Goal: Task Accomplishment & Management: Use online tool/utility

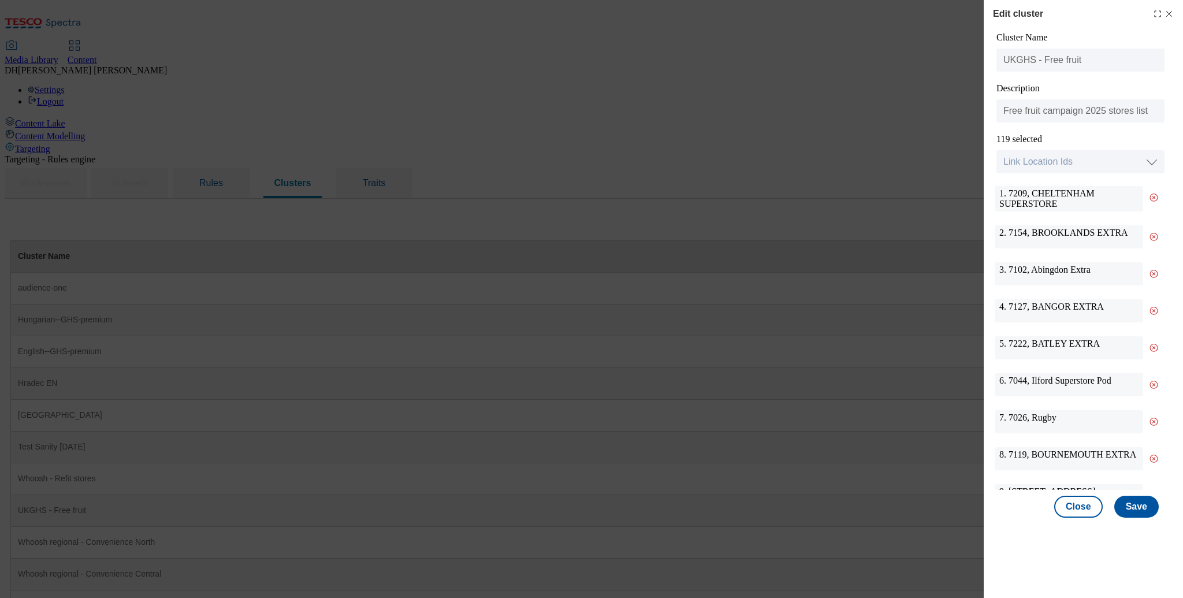
scroll to position [105, 0]
click at [1019, 196] on div "1. 7209, [GEOGRAPHIC_DATA]" at bounding box center [1069, 198] width 148 height 25
copy div "7209"
click at [1135, 504] on button "Save" at bounding box center [1137, 507] width 44 height 22
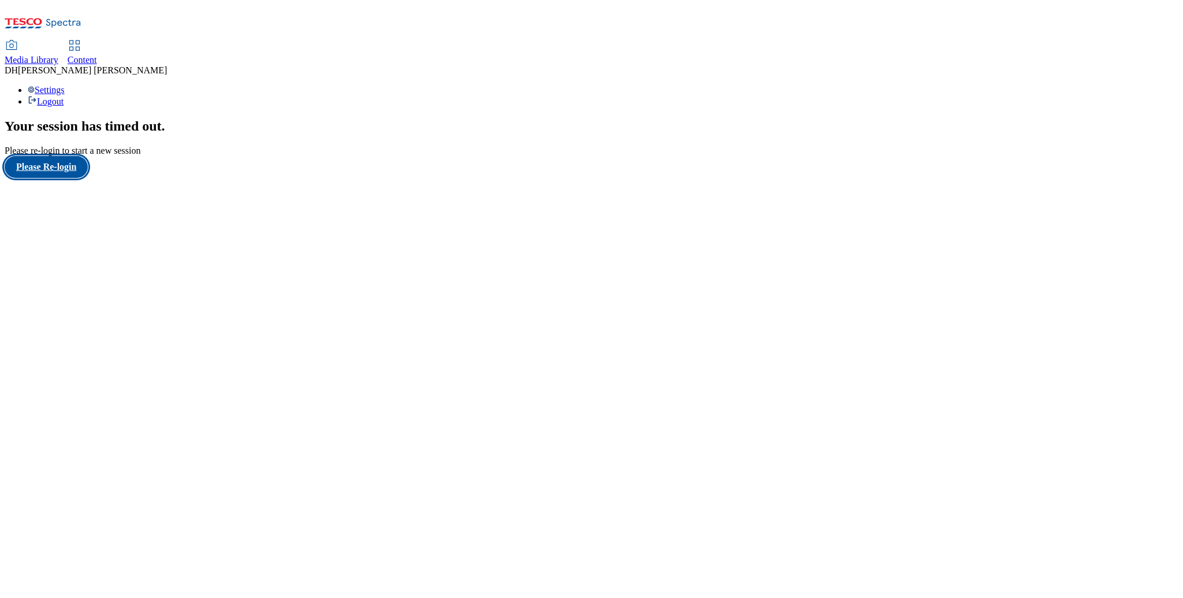
click at [82, 178] on button "Please Re-login" at bounding box center [46, 167] width 83 height 22
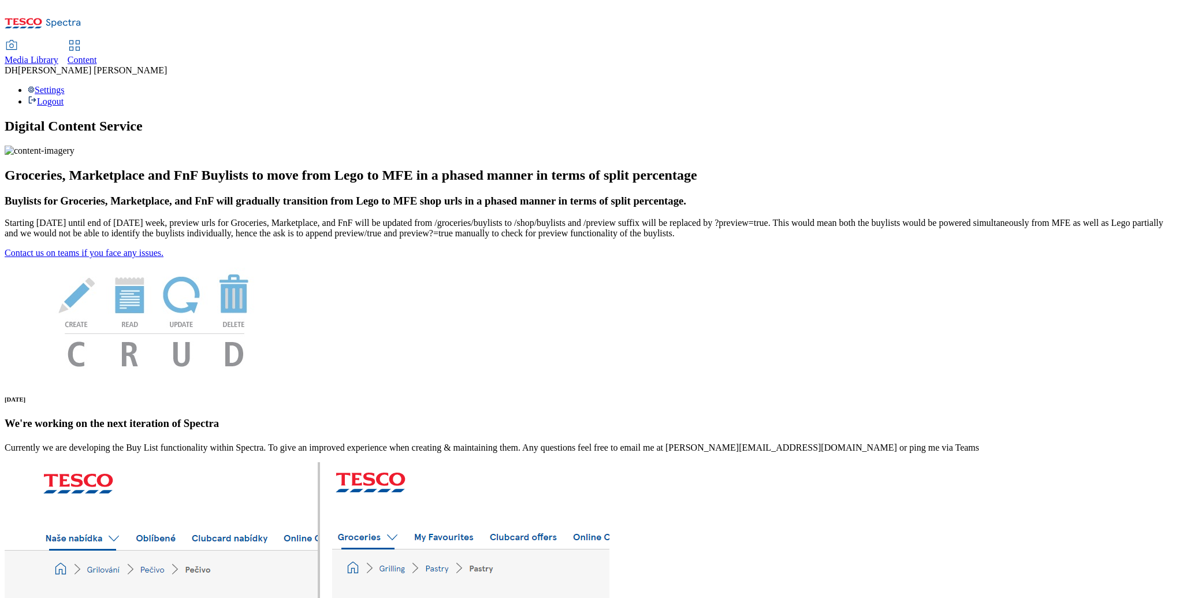
click at [97, 55] on span "Content" at bounding box center [82, 60] width 29 height 10
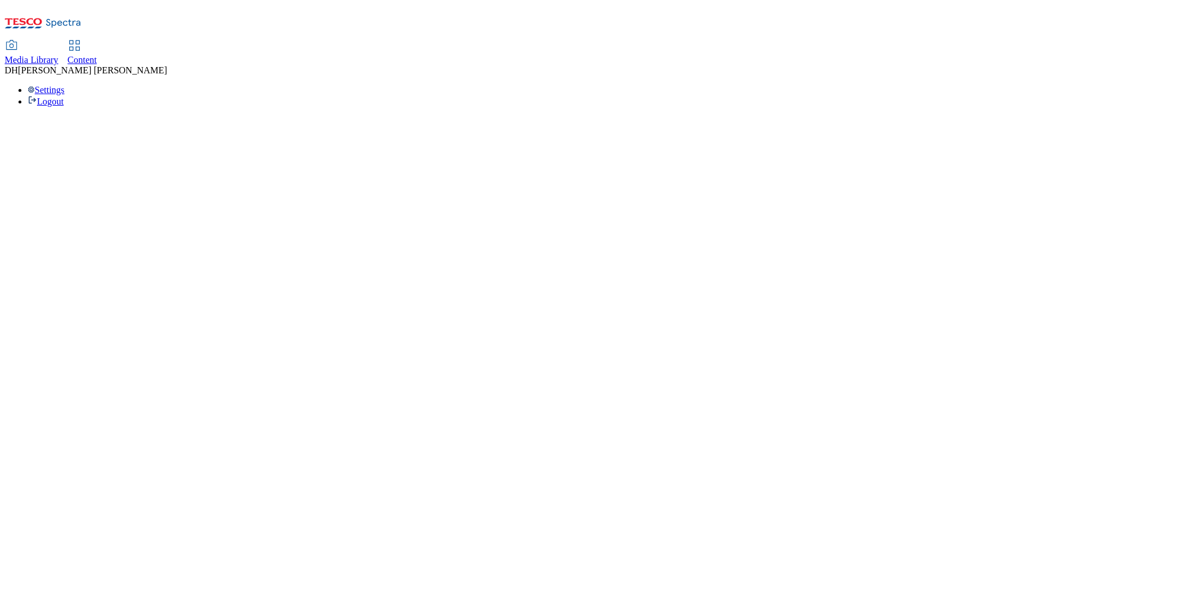
select select "group-comms"
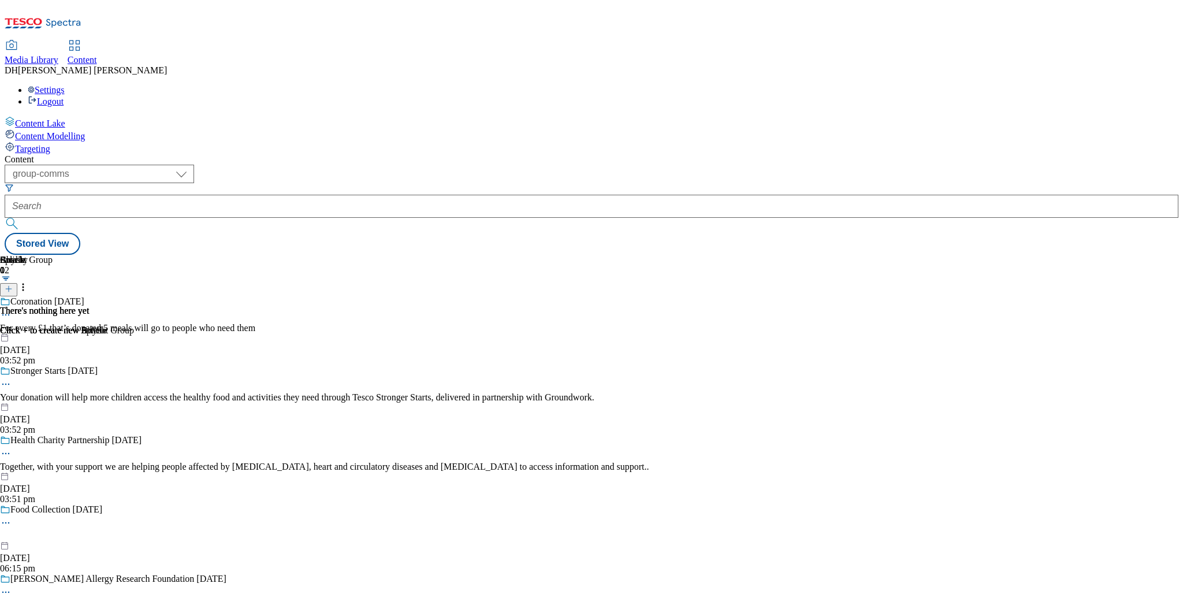
click at [50, 144] on span "Targeting" at bounding box center [32, 149] width 35 height 10
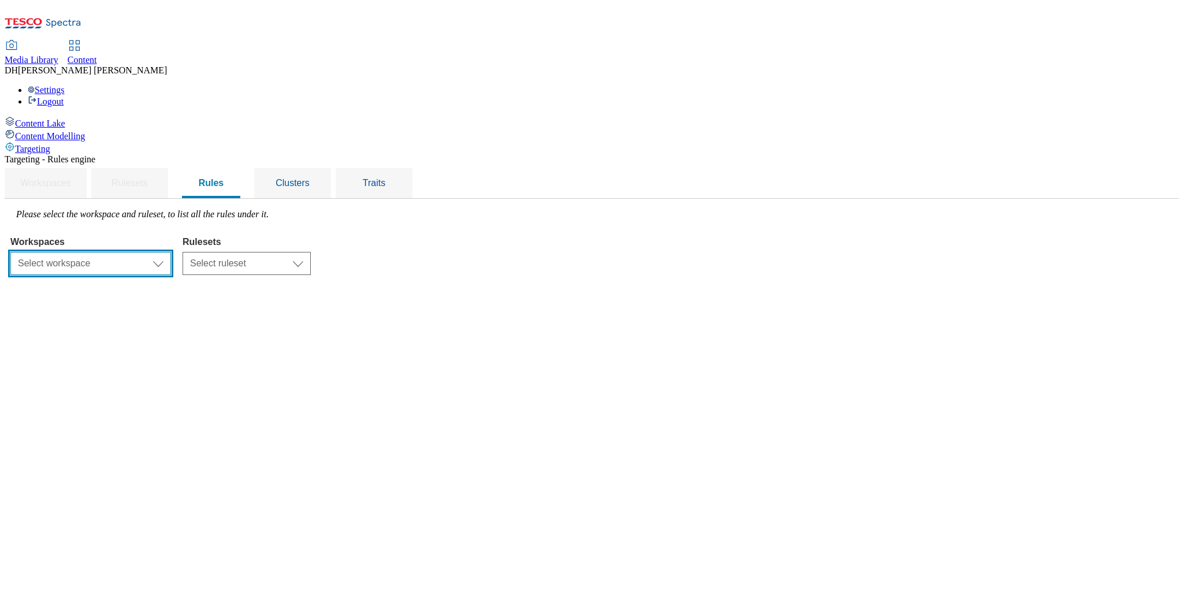
click at [171, 252] on select "Select workspace Content" at bounding box center [90, 263] width 161 height 23
select select "f510054f-adaa-4692-b570-80fa3897127a"
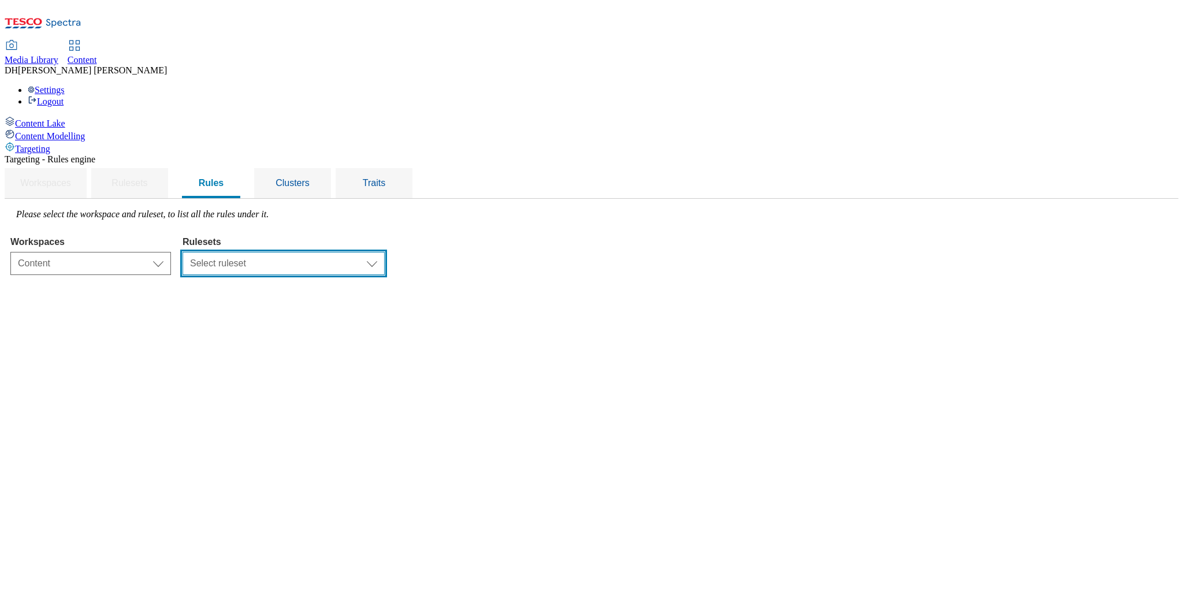
click at [374, 252] on select "Select ruleset dotcom-cz dotcom-hu dotcom-sk ghs-roi ghs-uk ighs-cz ighs-hu igh…" at bounding box center [284, 263] width 202 height 23
click at [310, 178] on span "Clusters" at bounding box center [293, 183] width 34 height 10
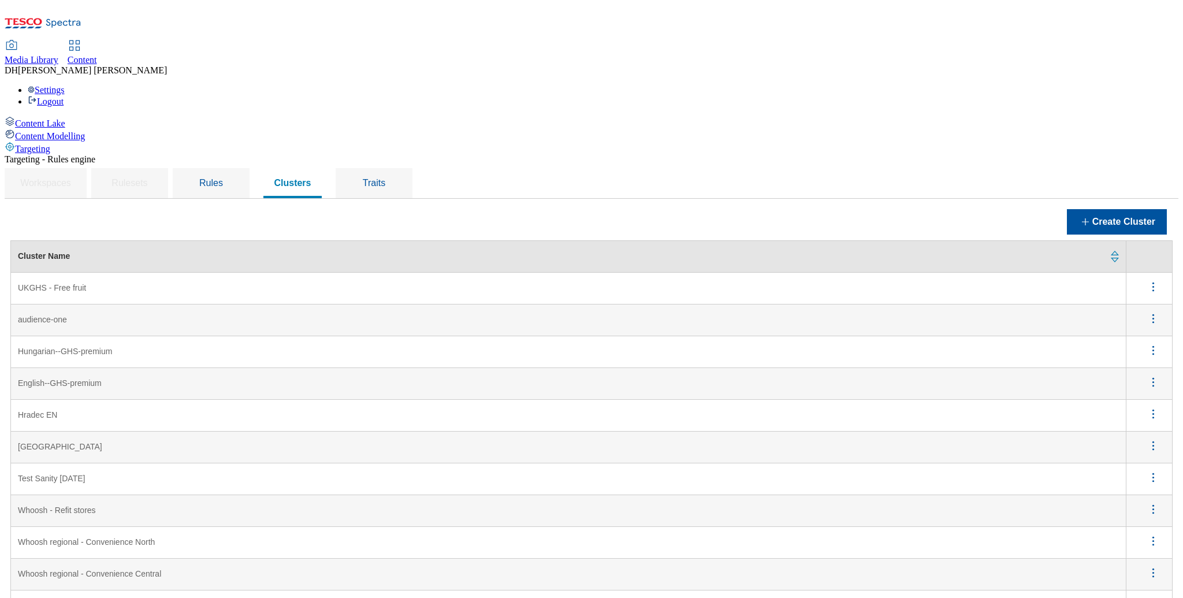
click at [1152, 280] on icon "menus" at bounding box center [1153, 287] width 14 height 14
click at [1137, 298] on span "Edit" at bounding box center [1137, 302] width 13 height 9
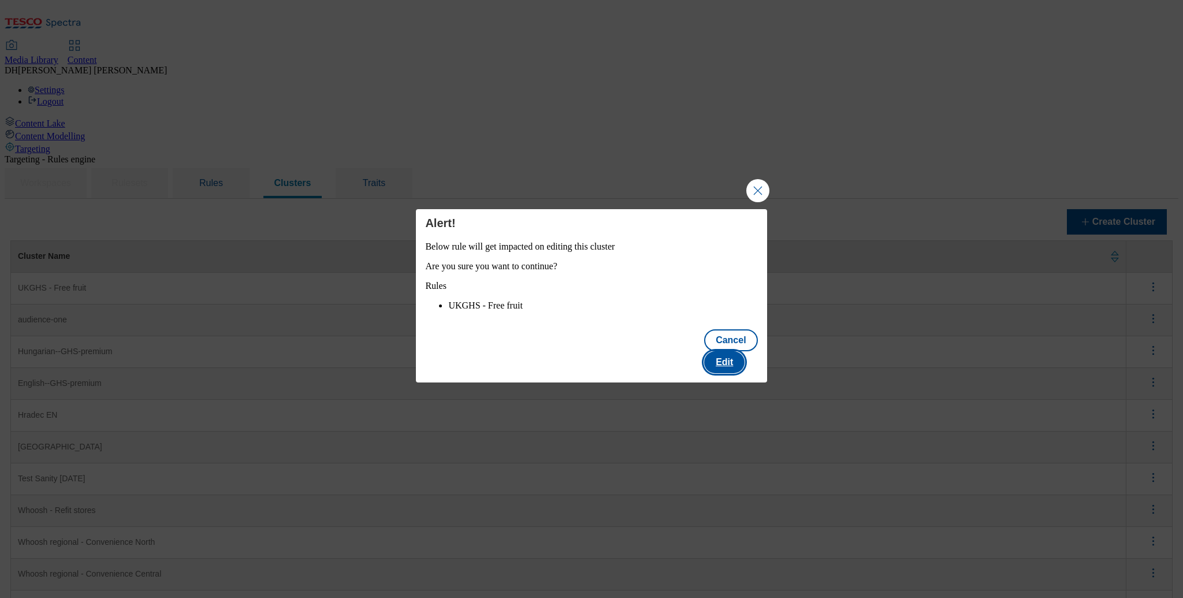
click at [742, 361] on button "Edit" at bounding box center [724, 362] width 40 height 22
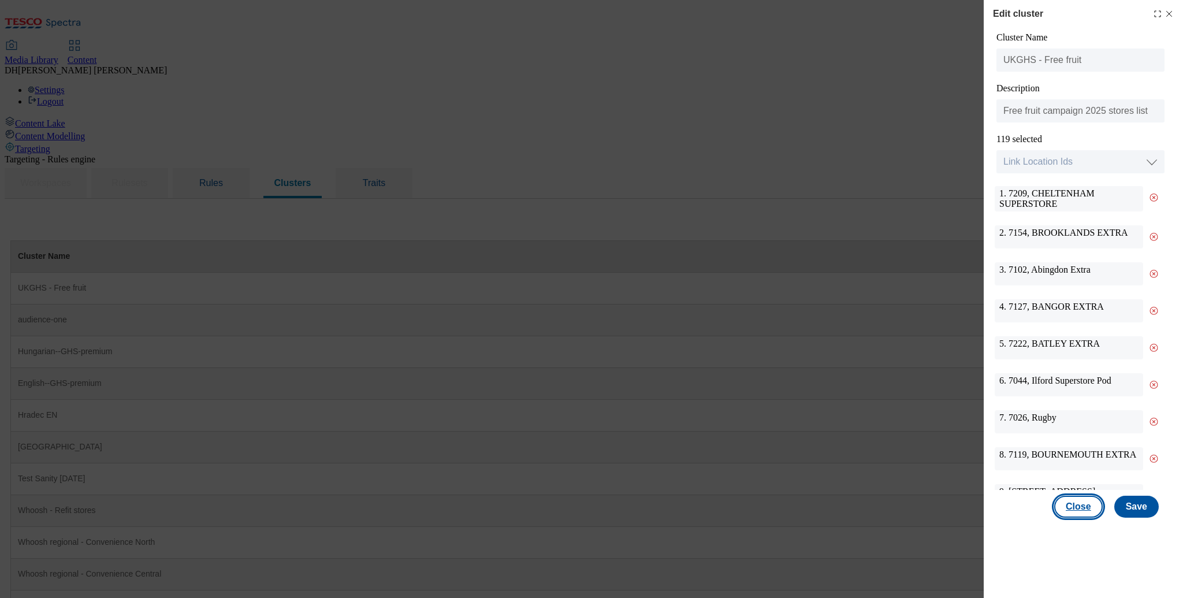
drag, startPoint x: 1070, startPoint y: 503, endPoint x: 970, endPoint y: 469, distance: 105.8
click at [1070, 503] on button "Close" at bounding box center [1079, 507] width 49 height 22
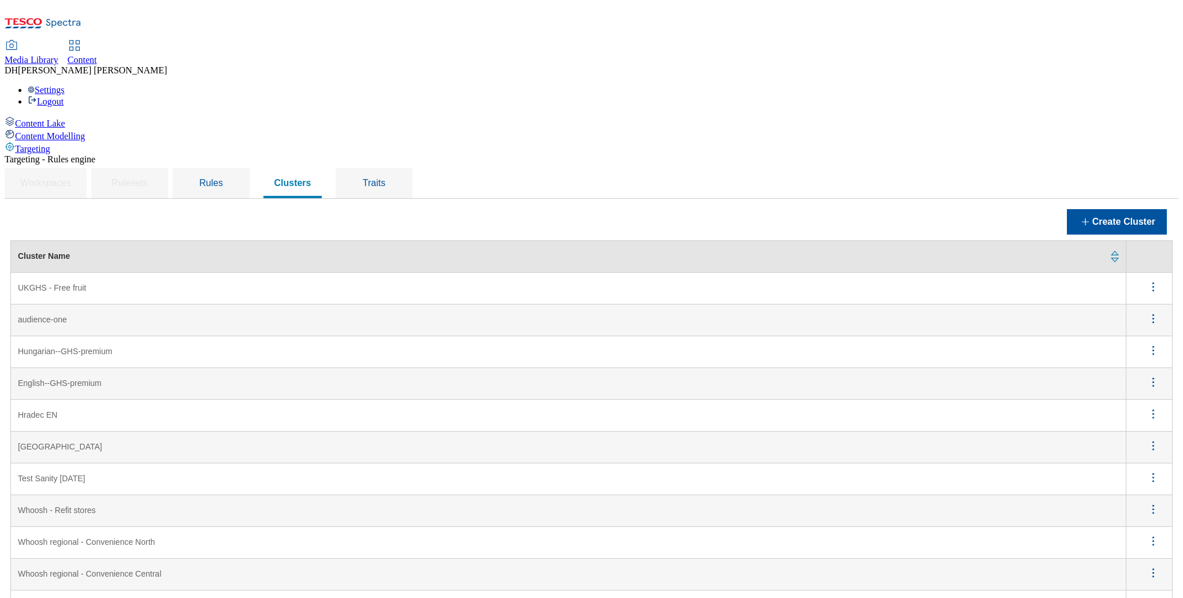
click at [1156, 280] on icon "menus" at bounding box center [1153, 287] width 14 height 14
click at [1145, 298] on span "Edit" at bounding box center [1137, 302] width 13 height 9
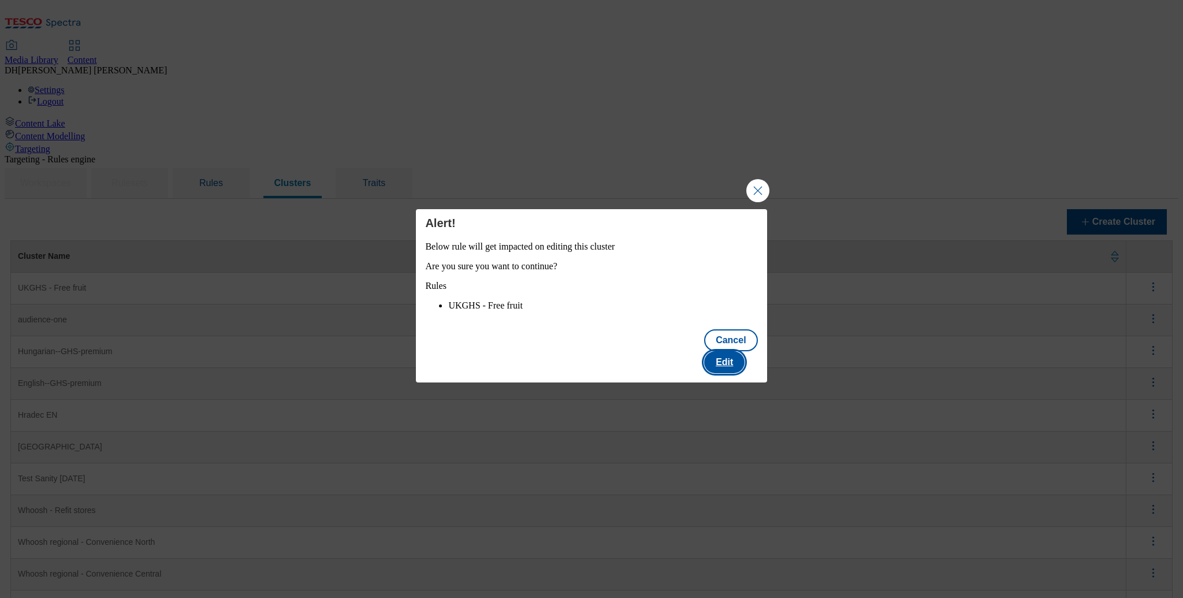
click at [741, 361] on button "Edit" at bounding box center [724, 362] width 40 height 22
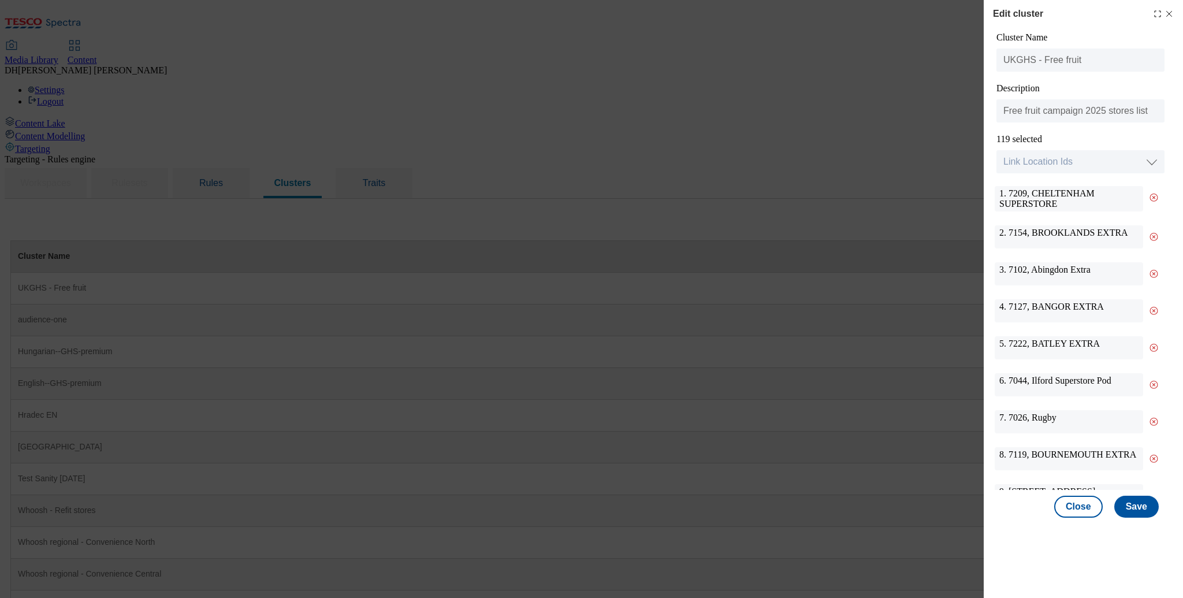
click at [1170, 10] on icon "Modal" at bounding box center [1169, 13] width 9 height 9
